Goal: Task Accomplishment & Management: Manage account settings

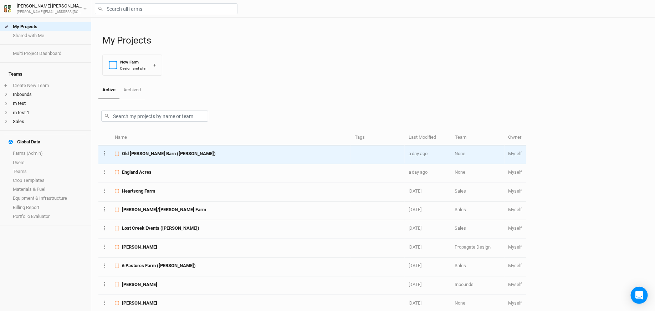
click at [147, 150] on span "Old [PERSON_NAME] Barn ([PERSON_NAME])" at bounding box center [169, 153] width 94 height 6
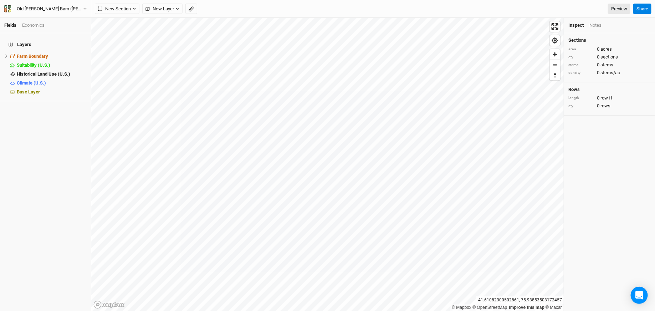
click at [58, 4] on div "Old [PERSON_NAME] Barn ([PERSON_NAME]) Back Project Settings User settings Impe…" at bounding box center [45, 9] width 91 height 18
click at [58, 7] on div "Old [PERSON_NAME] Barn ([PERSON_NAME])" at bounding box center [50, 8] width 66 height 7
click at [62, 30] on button "Project Settings" at bounding box center [59, 29] width 56 height 9
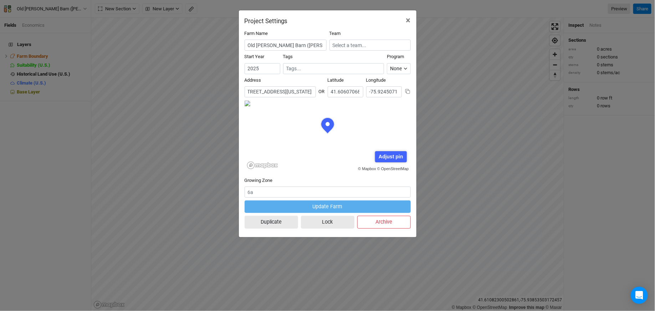
scroll to position [0, 57]
click at [408, 17] on span "×" at bounding box center [408, 20] width 5 height 10
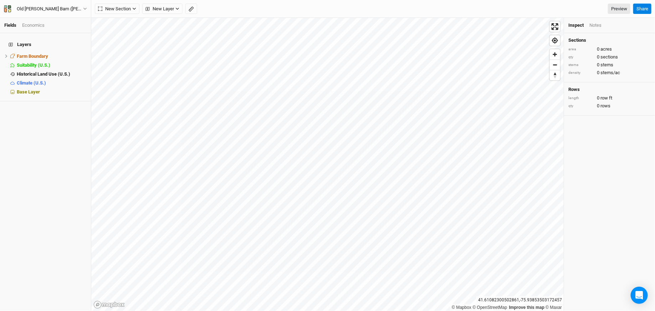
scroll to position [0, 0]
